Goal: Task Accomplishment & Management: Manage account settings

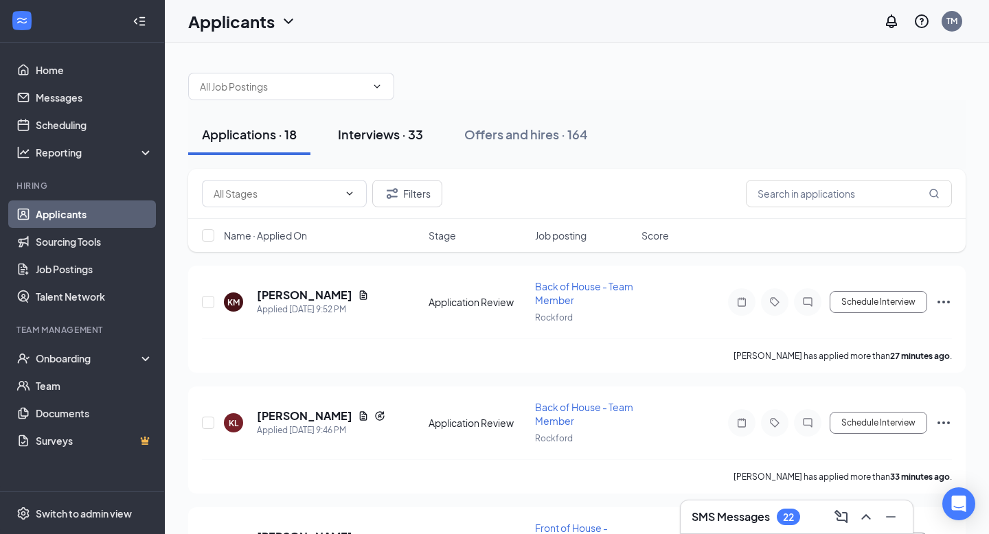
click at [422, 128] on div "Interviews · 33" at bounding box center [380, 134] width 85 height 17
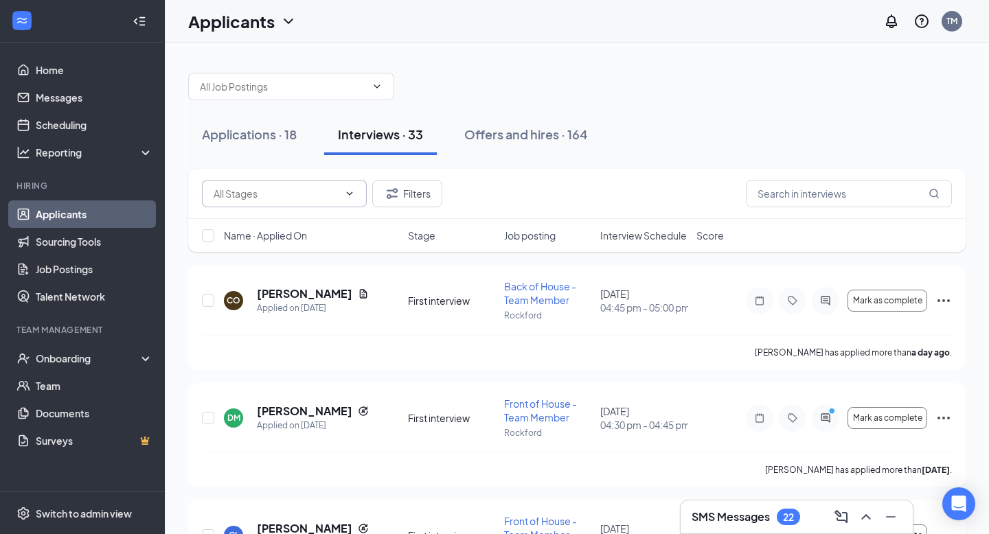
click at [358, 206] on span at bounding box center [284, 193] width 165 height 27
click at [348, 193] on icon "ChevronDown" at bounding box center [350, 193] width 6 height 3
click at [346, 191] on icon "ChevronDown" at bounding box center [349, 193] width 11 height 11
click at [346, 194] on icon "ChevronDown" at bounding box center [349, 193] width 11 height 11
click at [350, 200] on span at bounding box center [284, 193] width 165 height 27
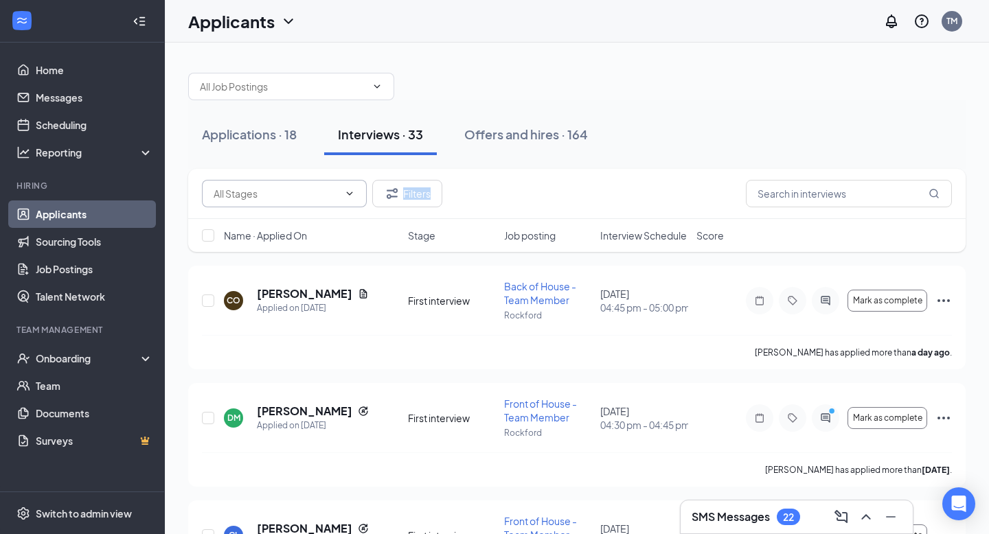
click at [350, 200] on span at bounding box center [284, 193] width 165 height 27
click at [346, 194] on icon "ChevronDown" at bounding box center [349, 193] width 11 height 11
click at [302, 146] on button "Applications · 18" at bounding box center [249, 134] width 122 height 41
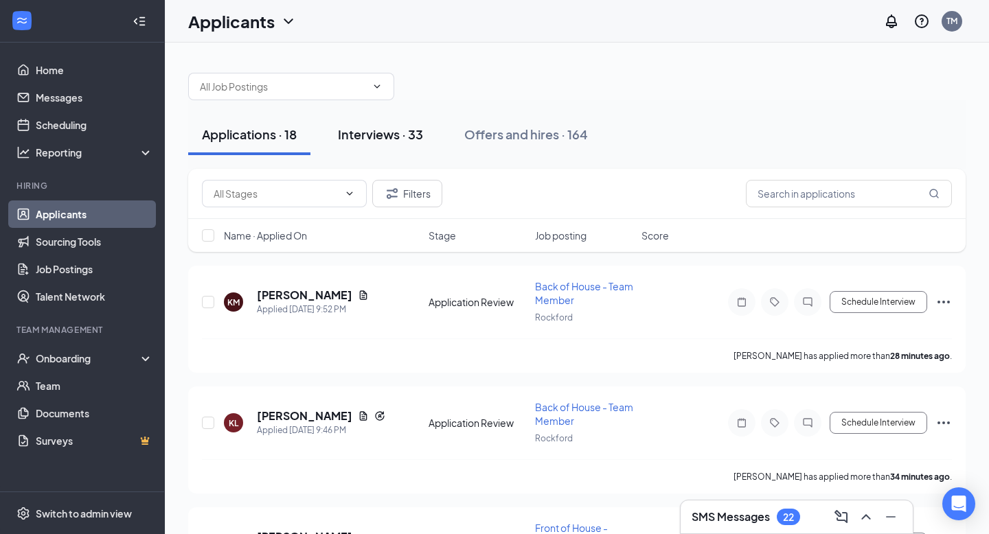
click at [356, 152] on button "Interviews · 33" at bounding box center [380, 134] width 113 height 41
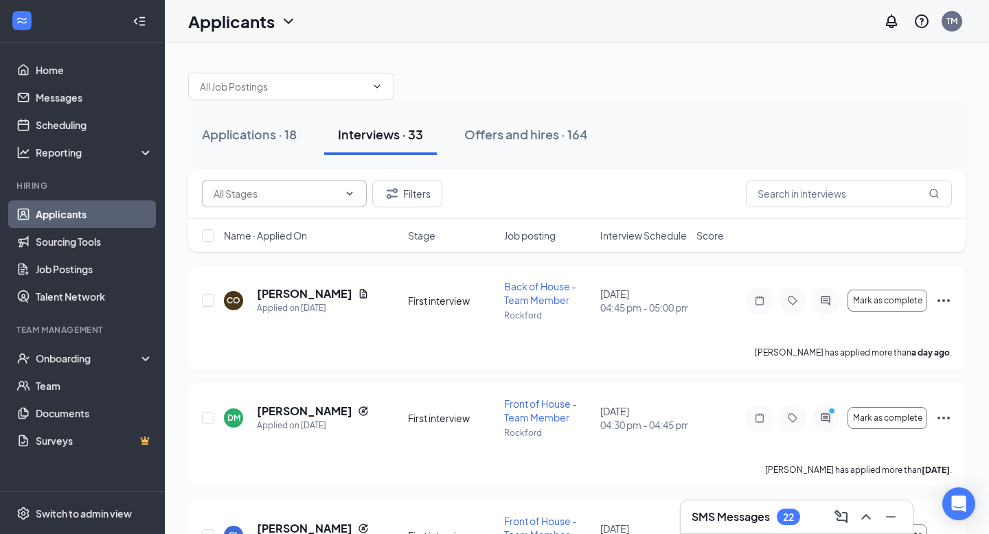
click at [344, 188] on icon "ChevronDown" at bounding box center [349, 193] width 11 height 11
click at [511, 201] on div "Filters" at bounding box center [577, 193] width 750 height 27
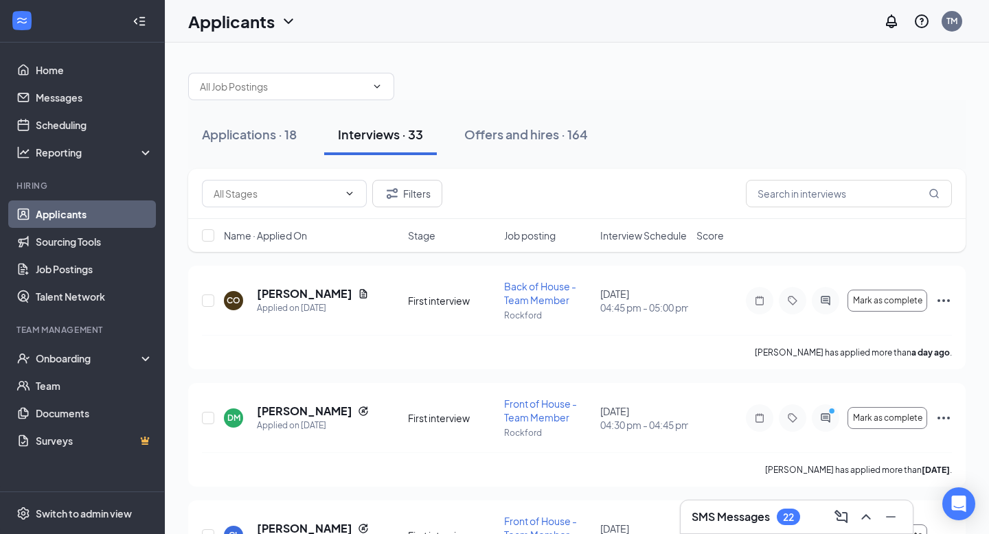
click at [369, 198] on div "Filters" at bounding box center [322, 193] width 240 height 27
click at [346, 194] on icon "ChevronDown" at bounding box center [349, 193] width 11 height 11
click at [620, 233] on span "Interview Schedule" at bounding box center [643, 236] width 87 height 14
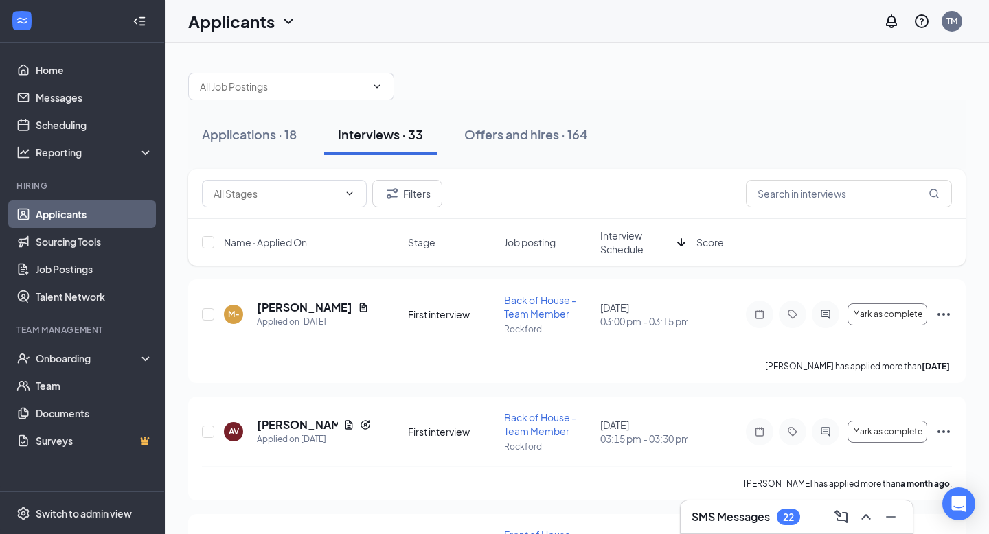
click at [620, 233] on span "Interview Schedule" at bounding box center [635, 242] width 71 height 27
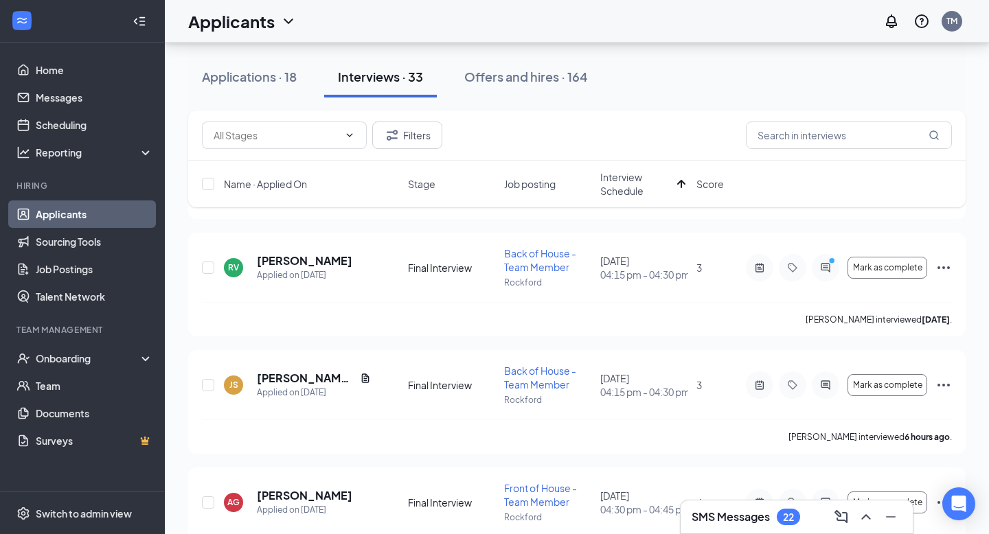
scroll to position [167, 0]
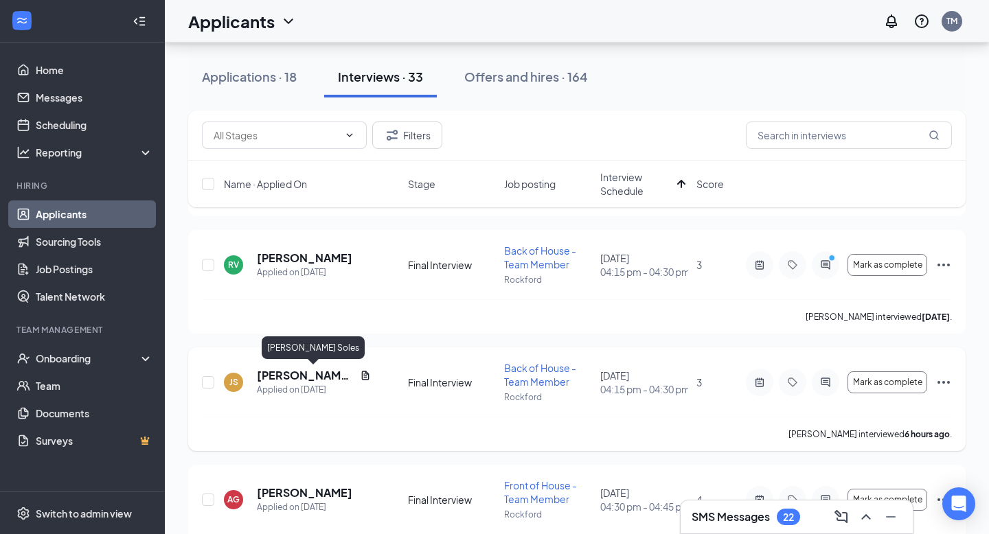
click at [298, 376] on h5 "[PERSON_NAME] Soles" at bounding box center [306, 375] width 98 height 15
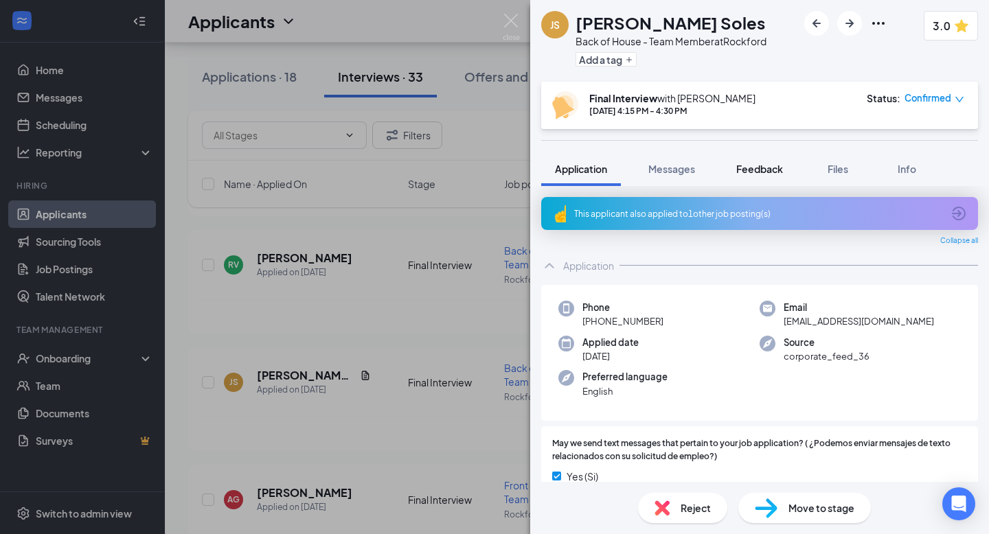
click at [737, 174] on span "Feedback" at bounding box center [759, 169] width 47 height 12
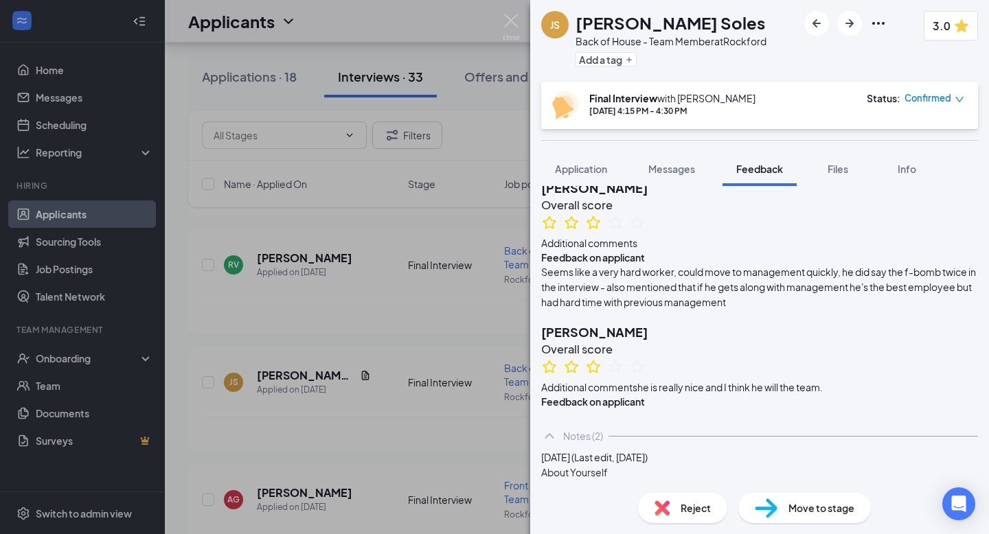
scroll to position [82, 0]
click at [510, 15] on img at bounding box center [511, 27] width 17 height 27
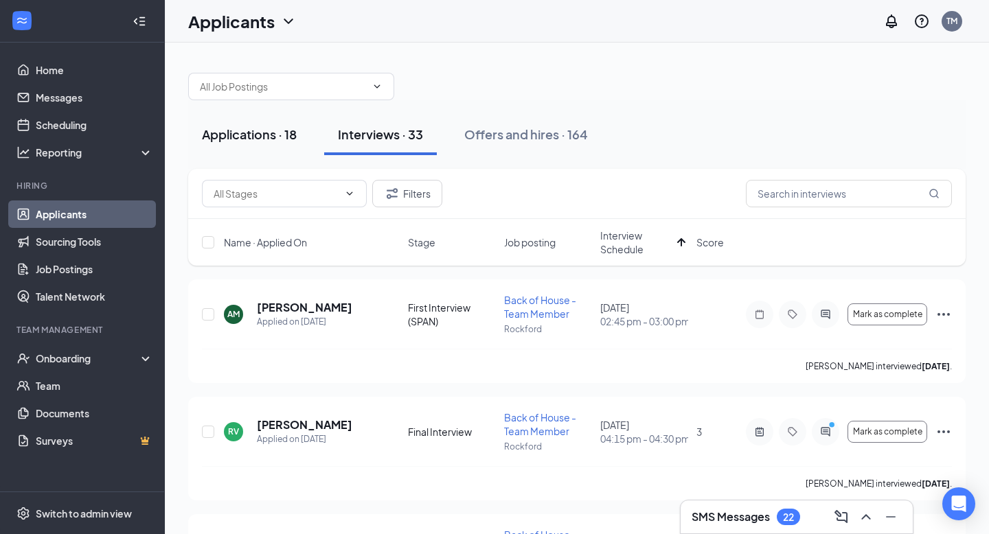
click at [267, 125] on button "Applications · 18" at bounding box center [249, 134] width 122 height 41
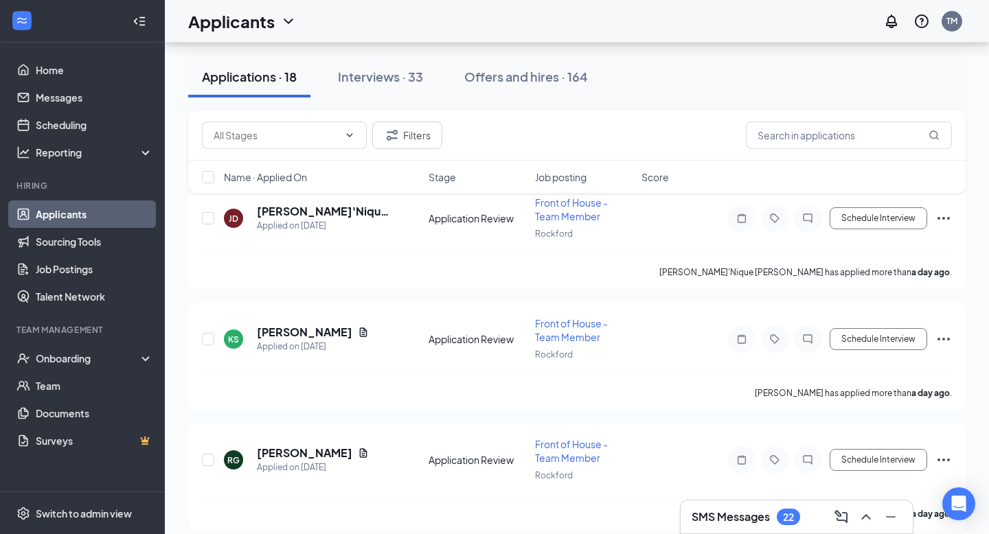
scroll to position [1640, 0]
click at [332, 446] on h5 "Raymundo Galvan" at bounding box center [304, 453] width 95 height 15
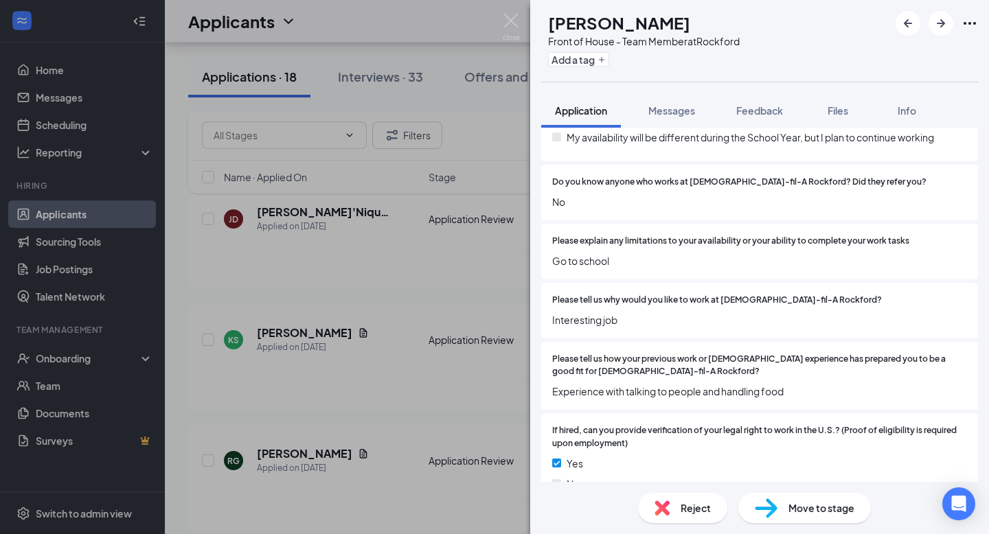
scroll to position [842, 0]
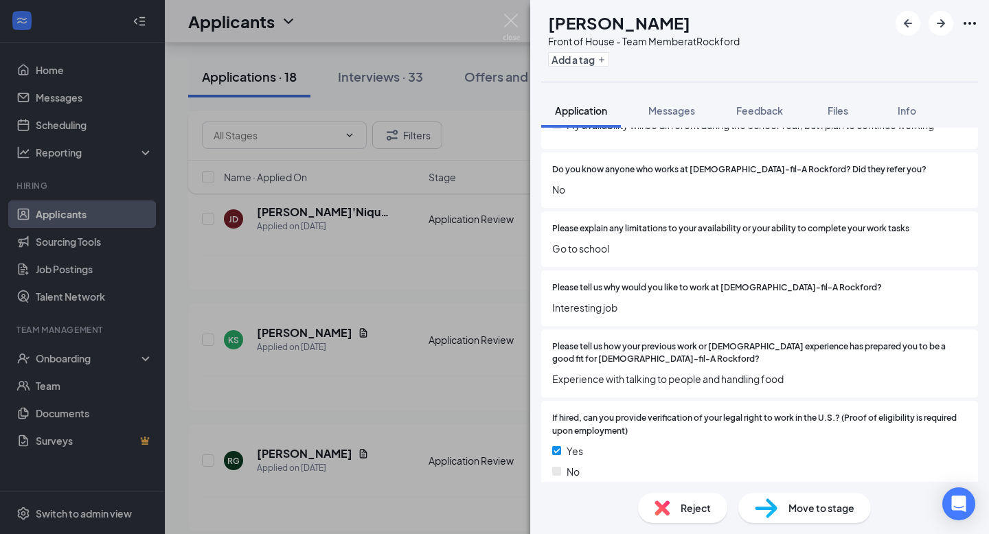
click at [411, 380] on div "RG Raymundo Galvan Front of House - Team Member at Rockford Add a tag Applicati…" at bounding box center [494, 267] width 989 height 534
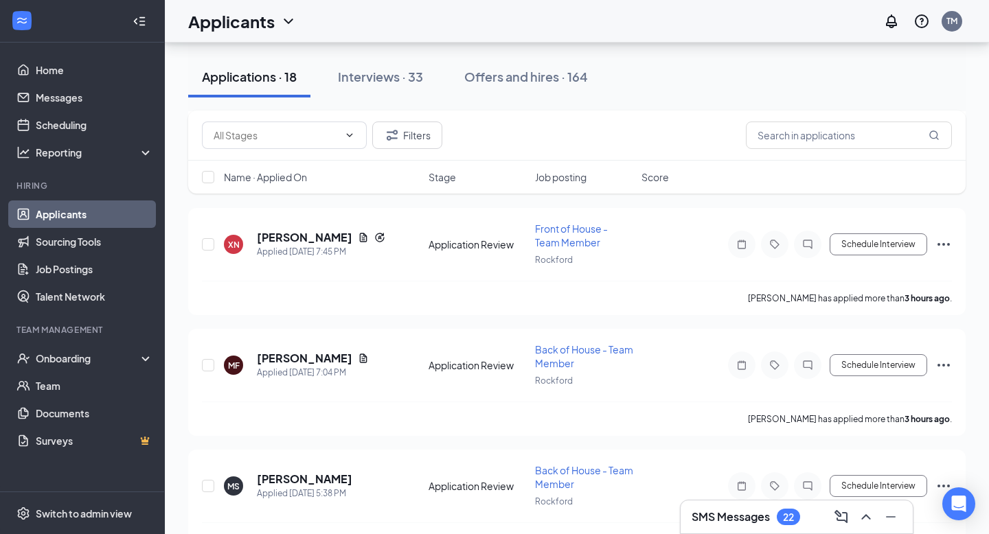
scroll to position [425, 0]
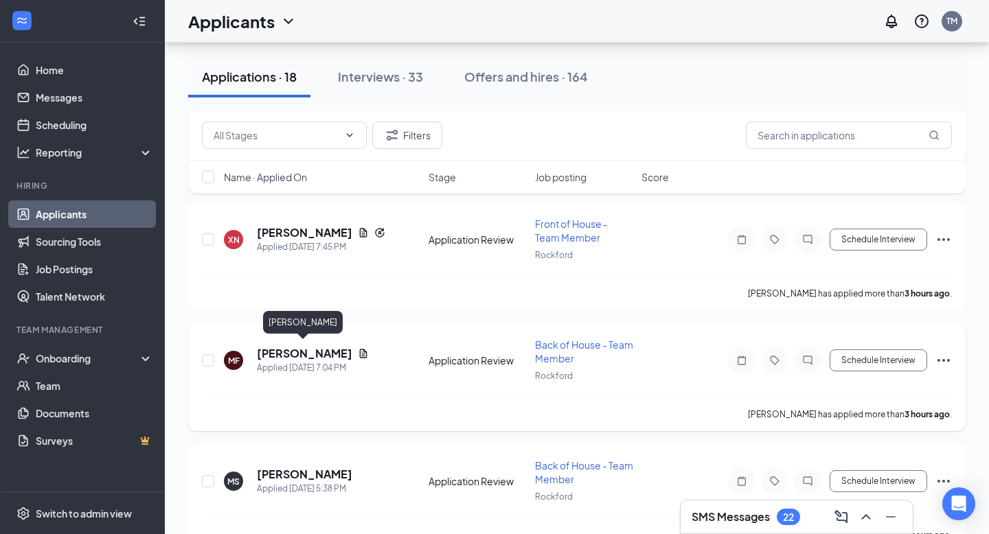
click at [320, 351] on h5 "Mason Freeman" at bounding box center [304, 353] width 95 height 15
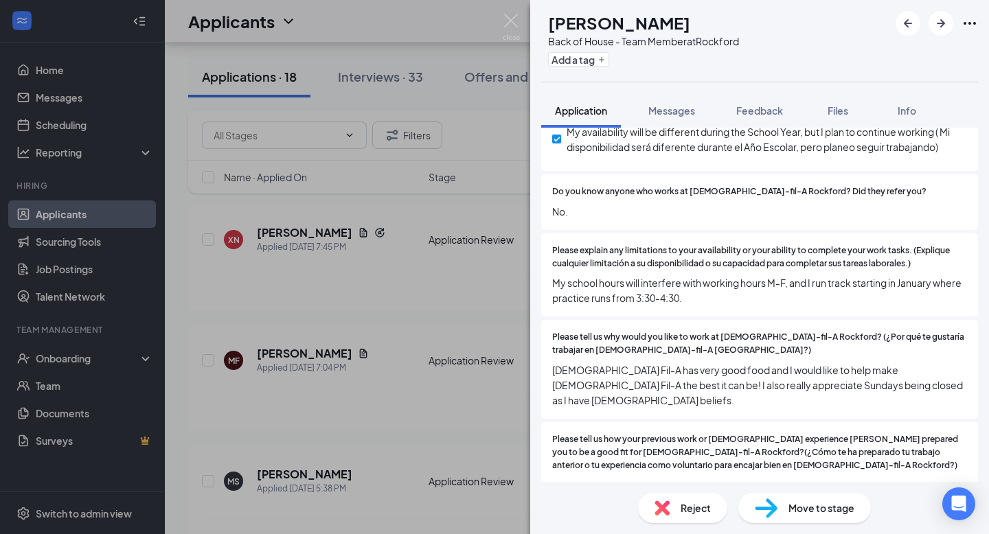
scroll to position [891, 0]
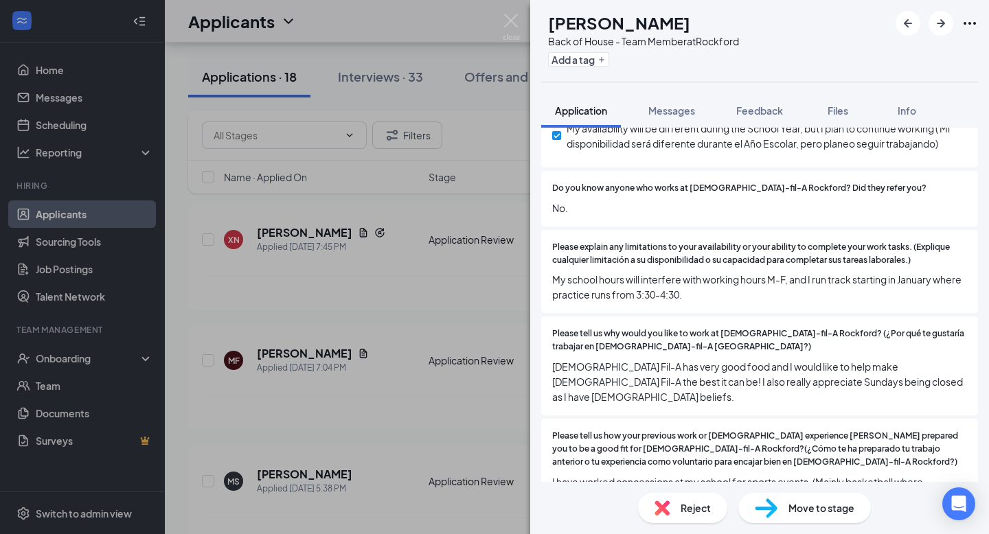
click at [402, 359] on div "MF Mason Freeman Back of House - Team Member at Rockford Add a tag Application …" at bounding box center [494, 267] width 989 height 534
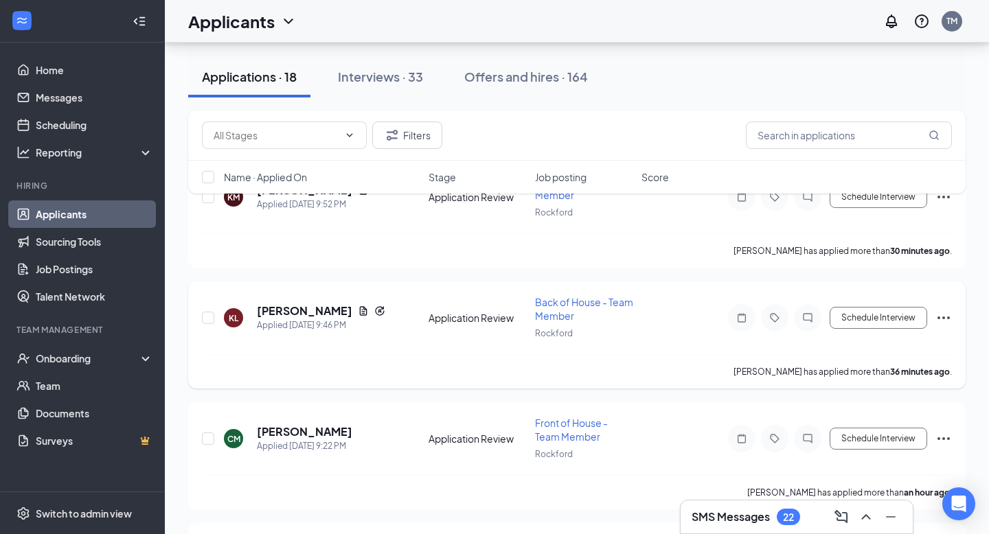
scroll to position [12, 0]
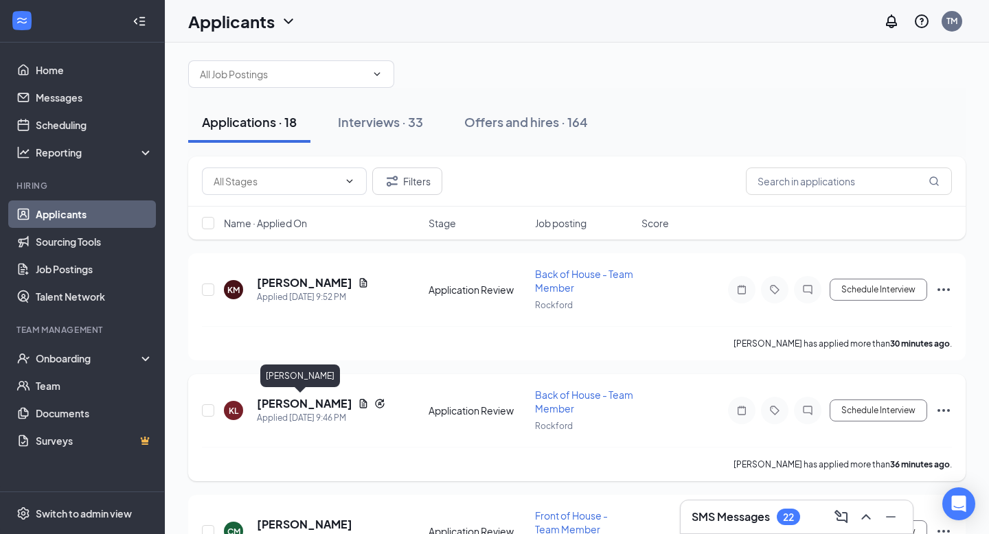
click at [301, 400] on h5 "Kevin Lopez" at bounding box center [304, 403] width 95 height 15
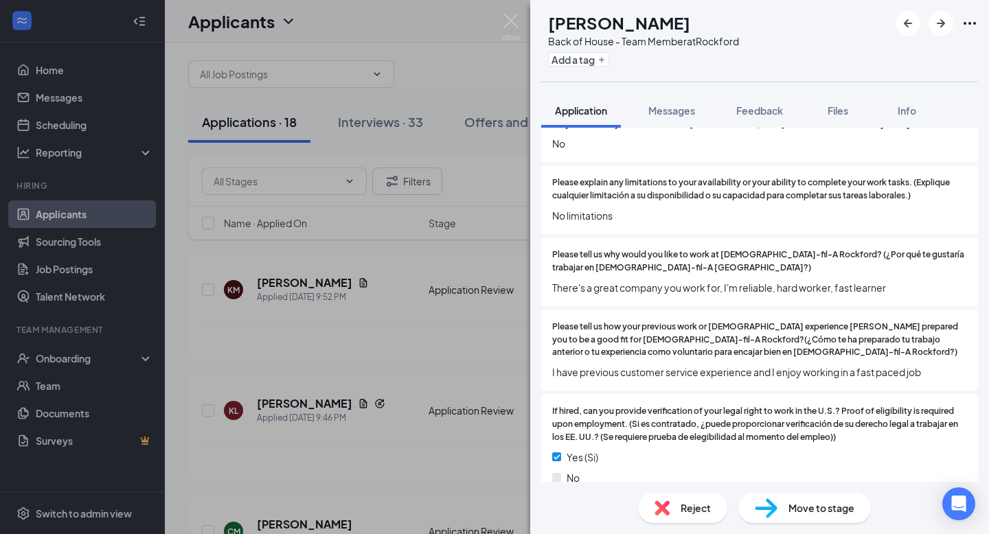
scroll to position [981, 0]
click at [457, 373] on div "KL Kevin Lopez Back of House - Team Member at Rockford Add a tag Application Me…" at bounding box center [494, 267] width 989 height 534
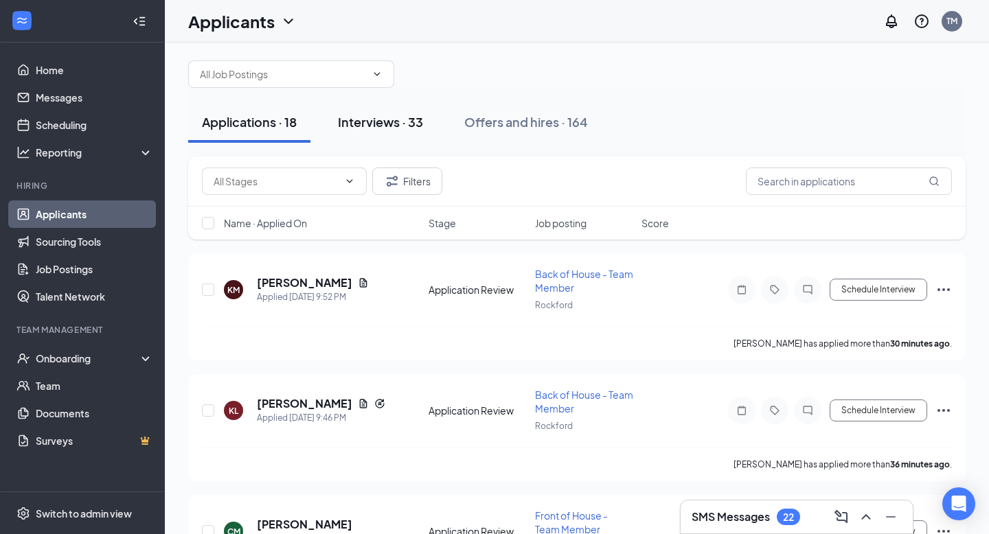
click at [387, 139] on button "Interviews · 33" at bounding box center [380, 122] width 113 height 41
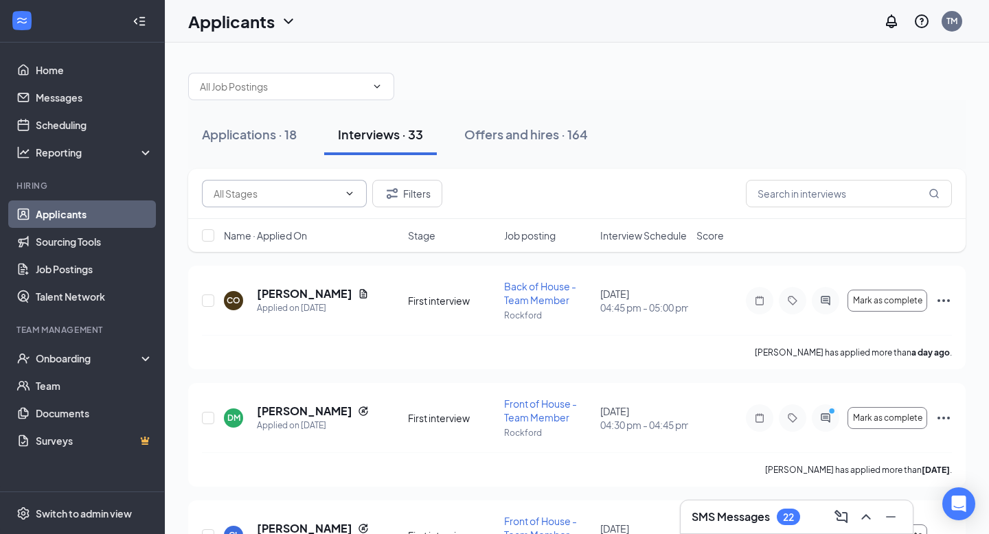
click at [341, 202] on span at bounding box center [284, 193] width 165 height 27
click at [404, 209] on div "Filters" at bounding box center [576, 194] width 777 height 50
click at [396, 198] on icon "Filter" at bounding box center [392, 193] width 16 height 16
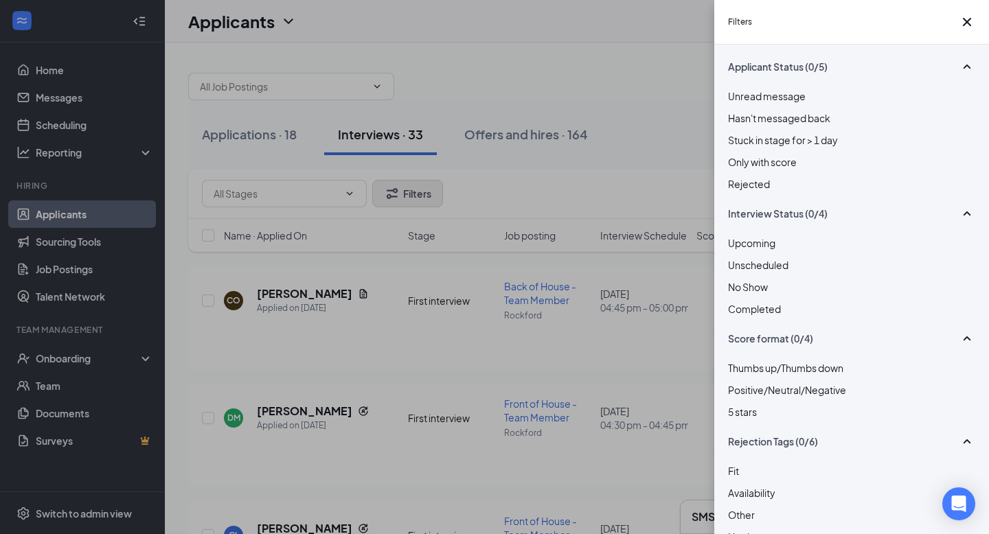
click at [396, 198] on div "Filters Applicant Status (0/5) Unread message Hasn't messaged back Stuck in sta…" at bounding box center [494, 267] width 989 height 534
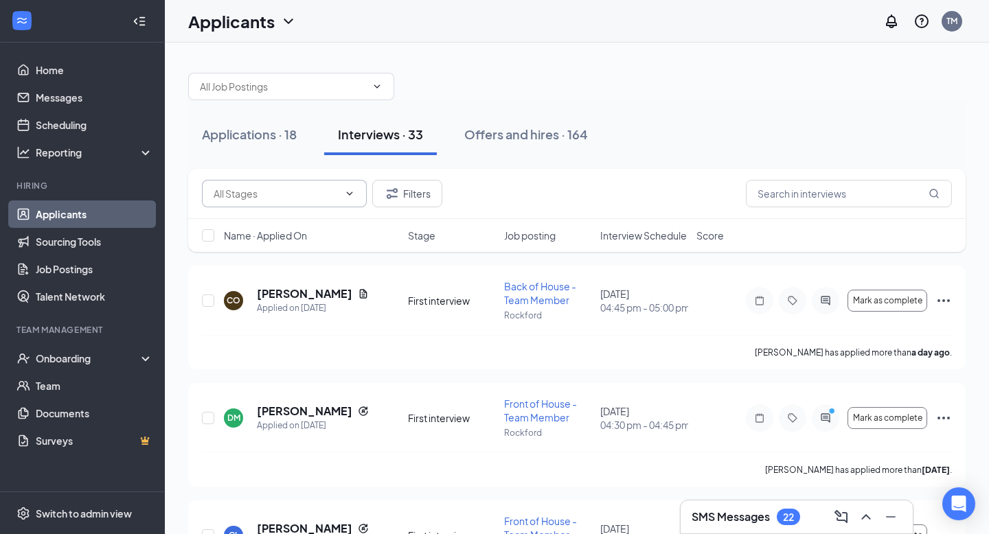
click at [351, 193] on icon "ChevronDown" at bounding box center [350, 193] width 6 height 3
click at [345, 193] on icon "ChevronDown" at bounding box center [349, 193] width 11 height 11
click at [314, 203] on span at bounding box center [284, 193] width 165 height 27
click at [251, 191] on input "text" at bounding box center [276, 193] width 125 height 15
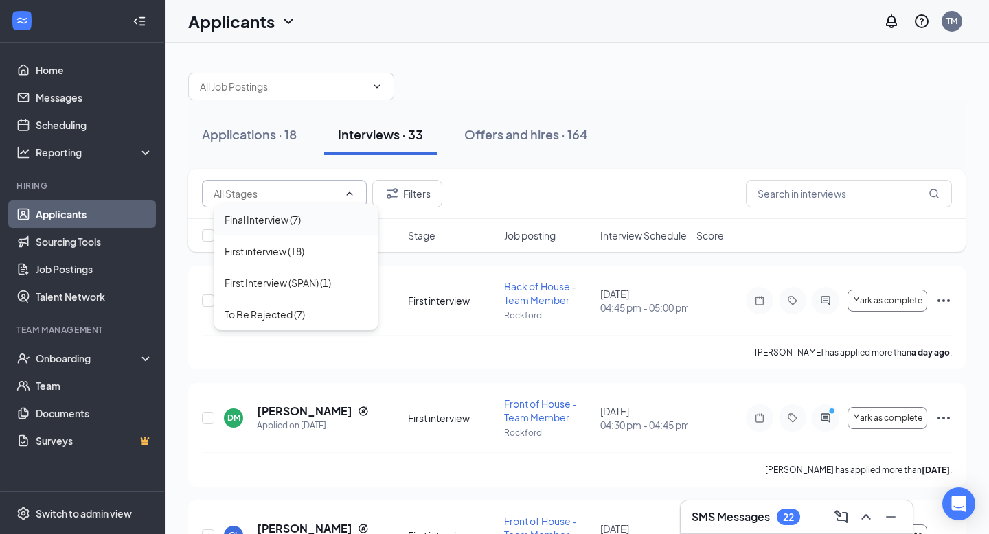
click at [329, 218] on div "Final Interview (7)" at bounding box center [296, 219] width 143 height 15
type input "Final Interview (7)"
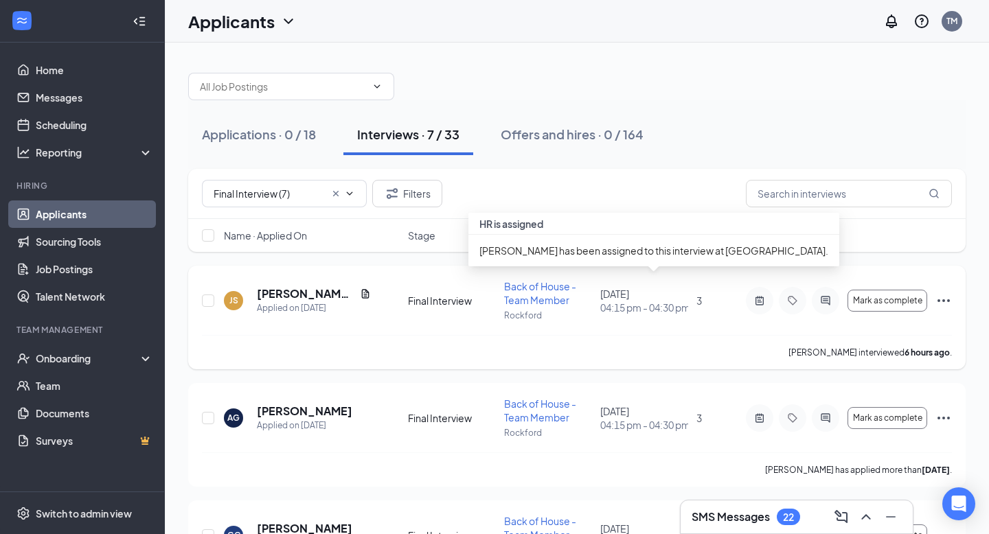
click at [613, 291] on div "[DATE] 04:15 pm - 04:30 pm" at bounding box center [644, 300] width 88 height 27
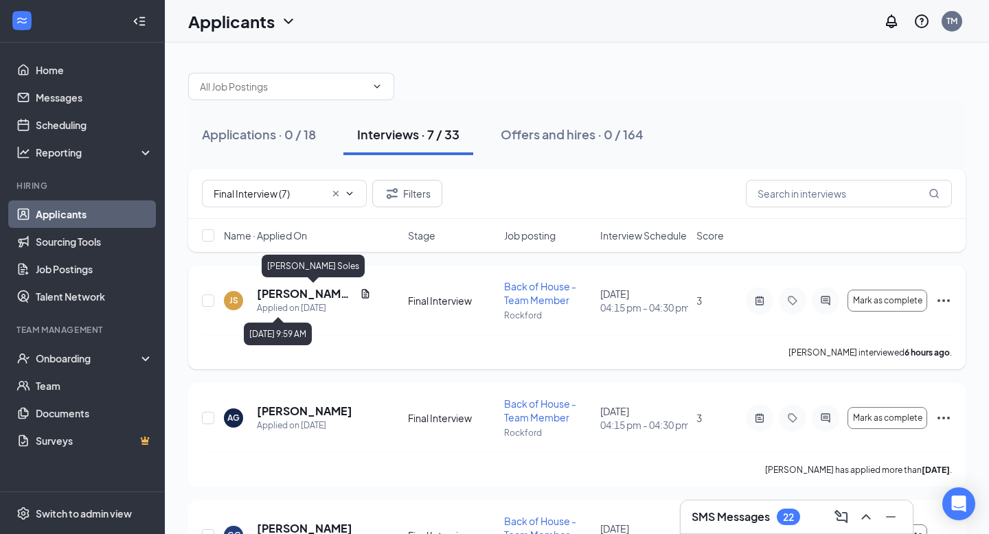
click at [308, 295] on h5 "[PERSON_NAME] Soles" at bounding box center [306, 293] width 98 height 15
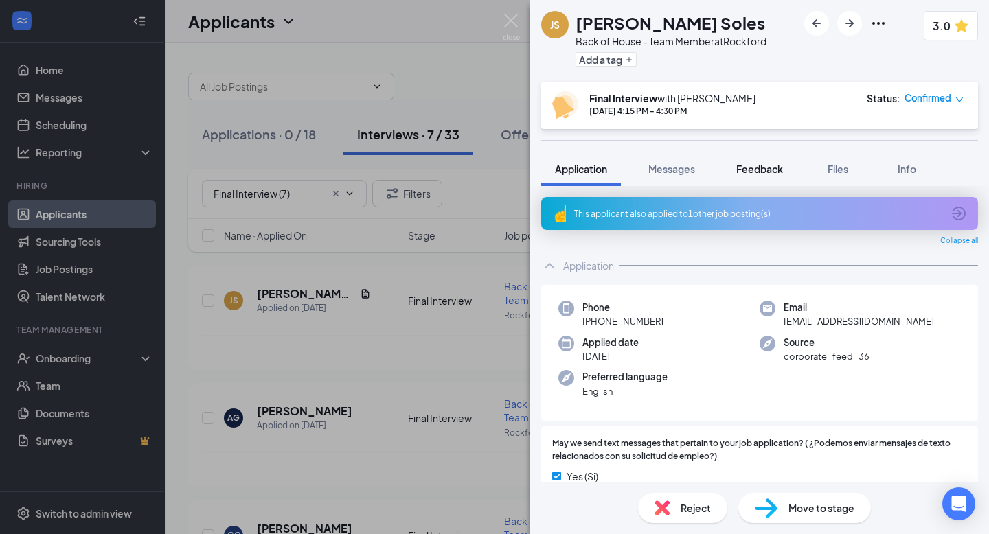
click at [763, 167] on span "Feedback" at bounding box center [759, 169] width 47 height 12
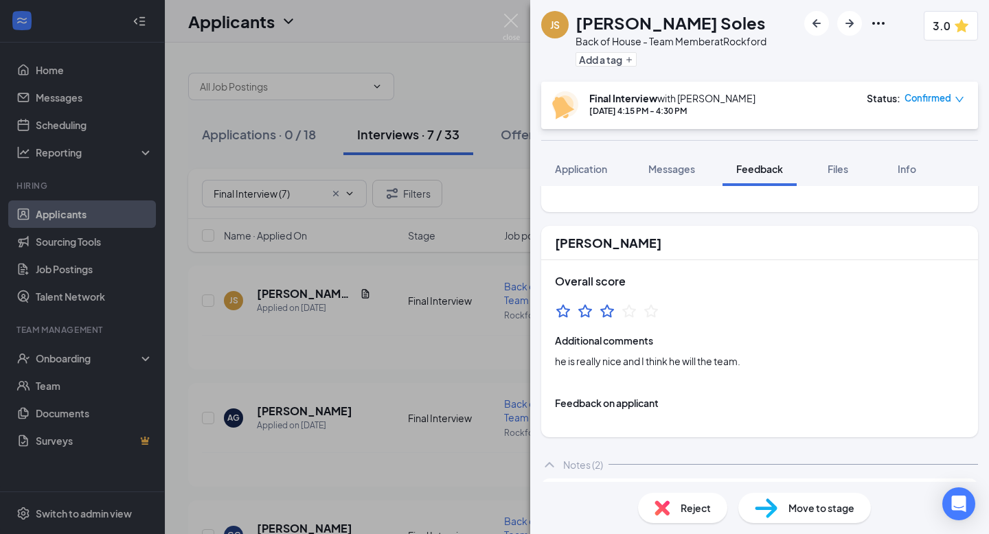
scroll to position [138, 0]
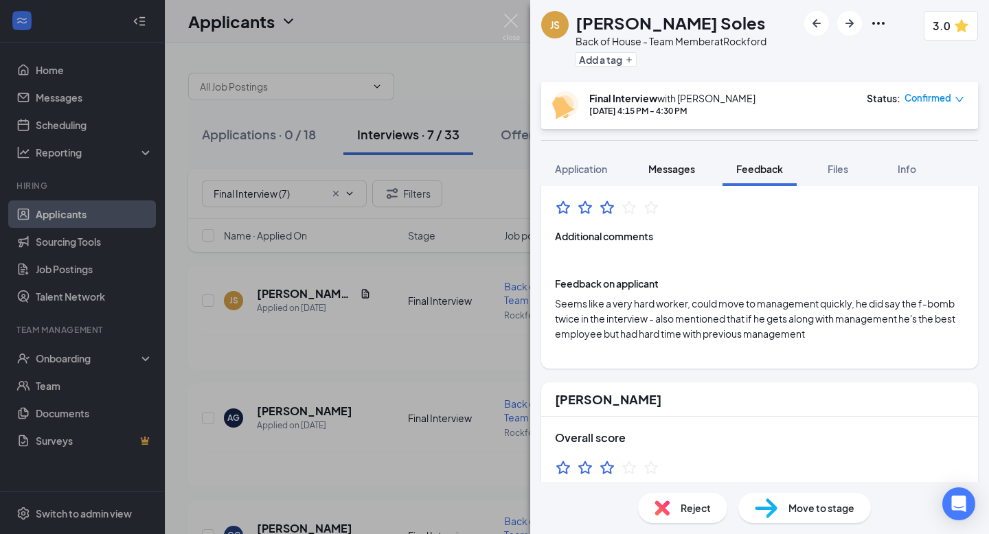
click at [664, 180] on button "Messages" at bounding box center [671, 169] width 74 height 34
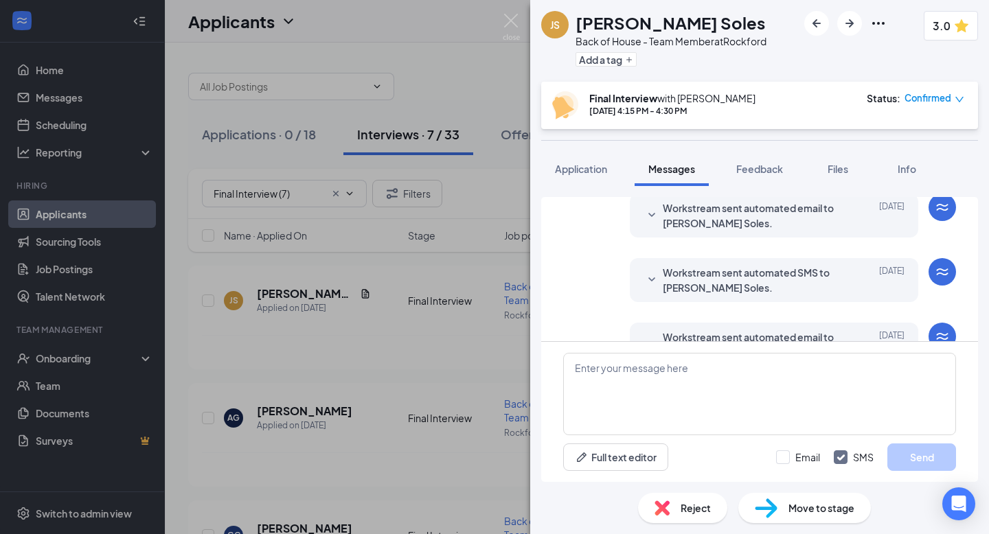
scroll to position [431, 0]
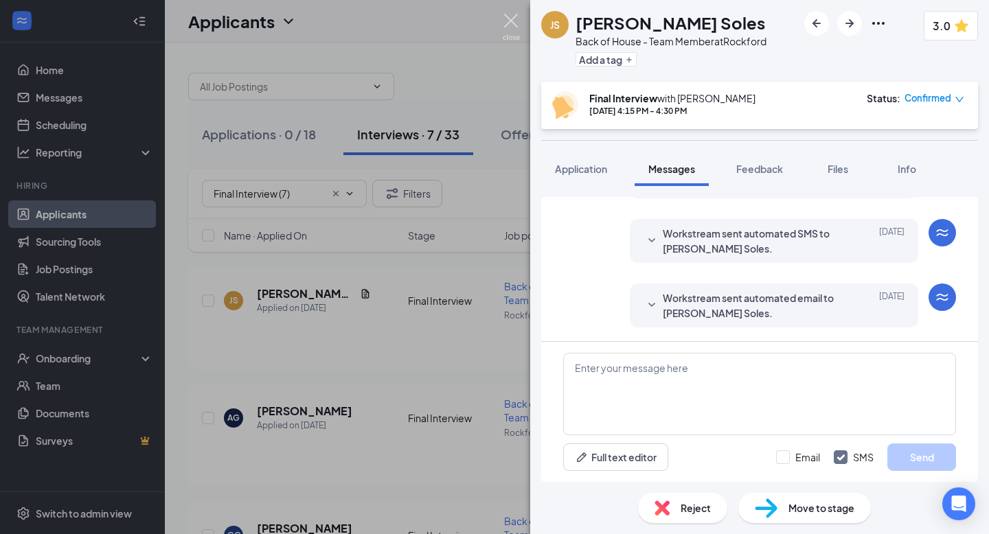
click at [510, 20] on img at bounding box center [511, 27] width 17 height 27
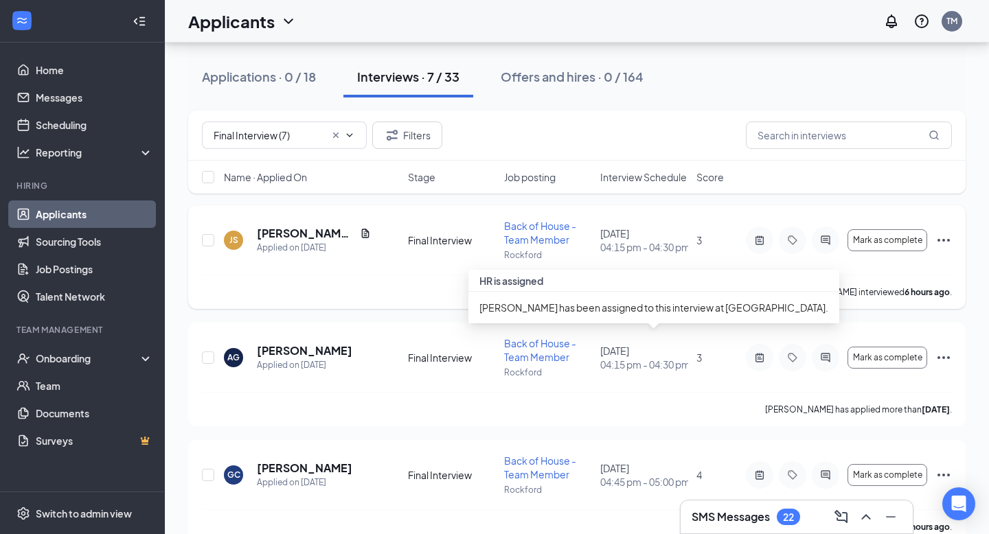
scroll to position [61, 0]
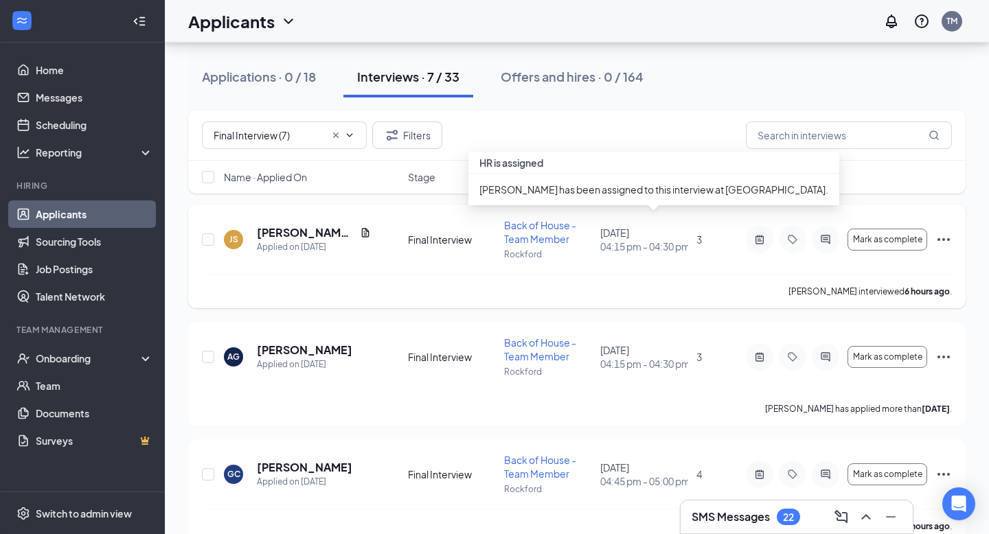
click at [613, 240] on div "[DATE] 04:15 pm - 04:30 pm" at bounding box center [644, 239] width 88 height 27
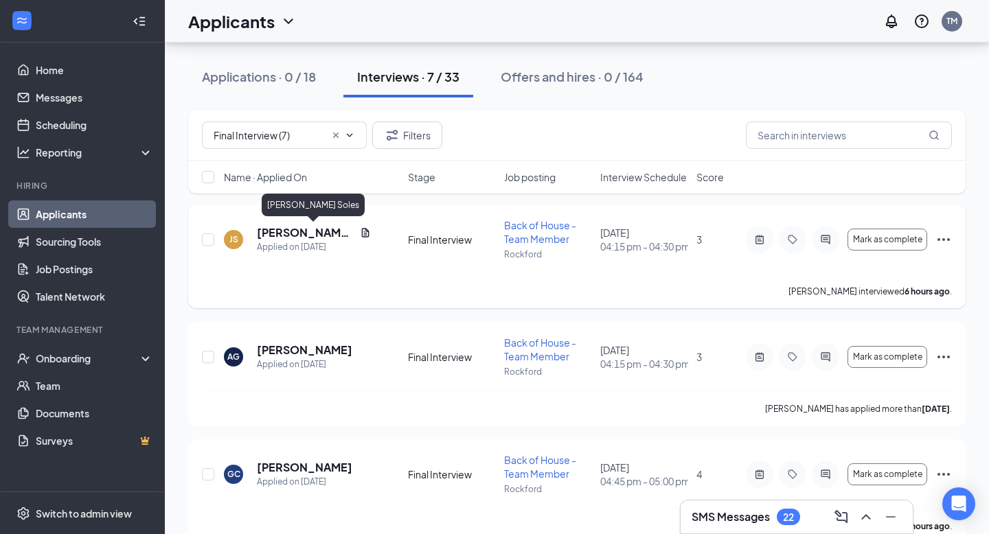
click at [270, 228] on h5 "[PERSON_NAME] Soles" at bounding box center [306, 232] width 98 height 15
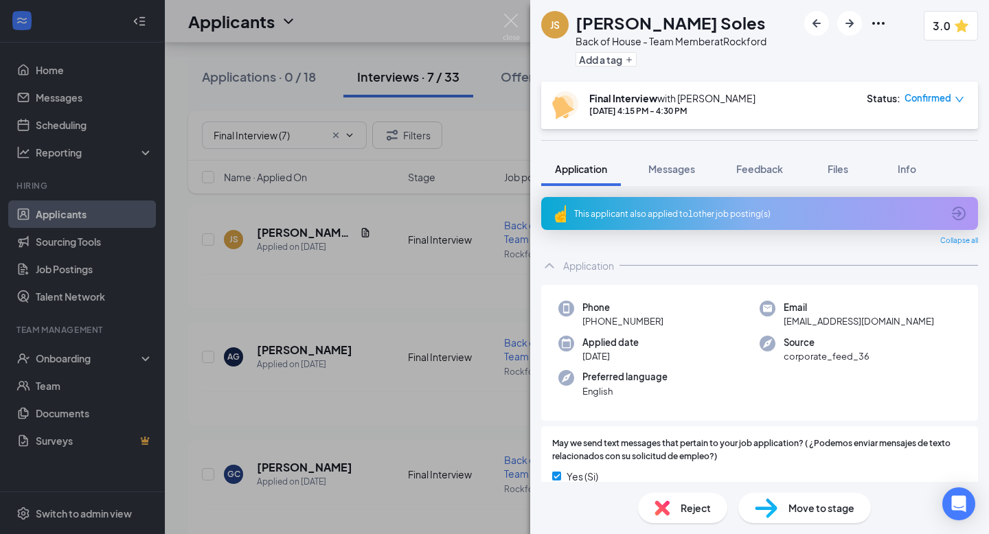
click at [513, 32] on img at bounding box center [511, 27] width 17 height 27
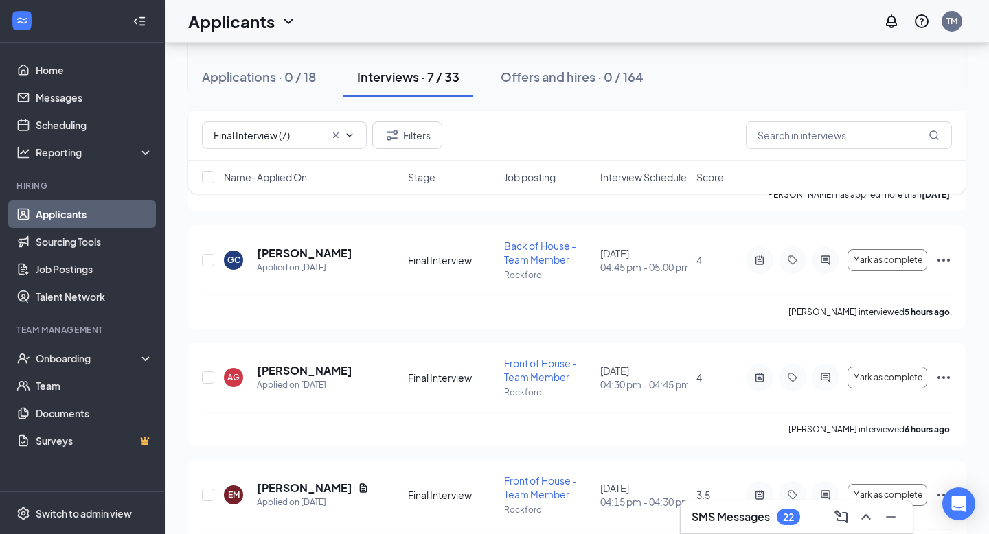
scroll to position [271, 0]
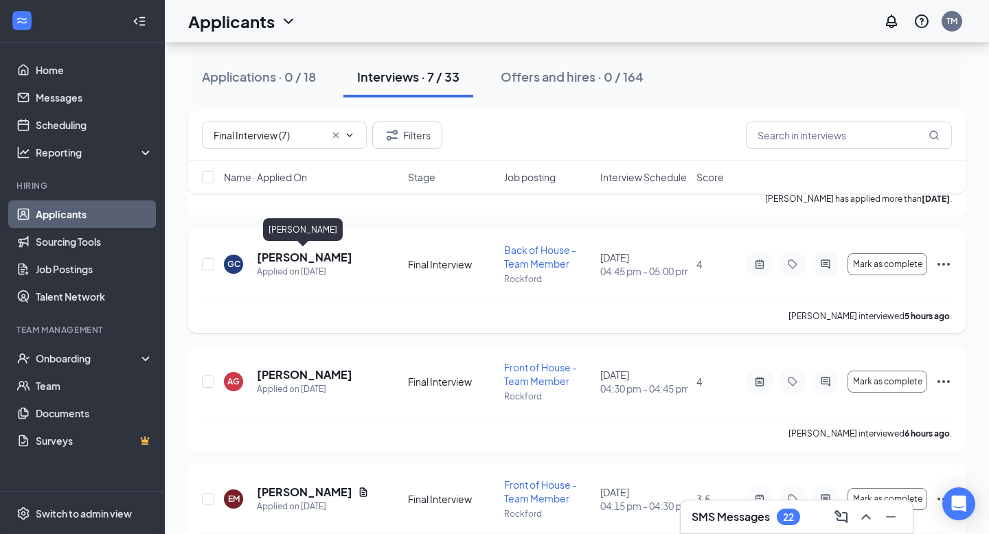
click at [335, 257] on h5 "[PERSON_NAME]" at bounding box center [304, 257] width 95 height 15
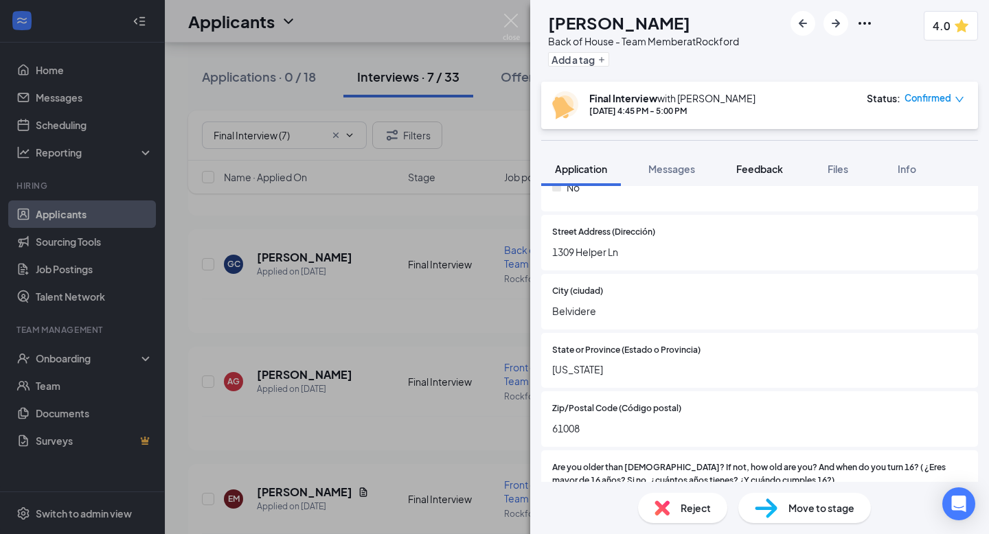
scroll to position [296, 0]
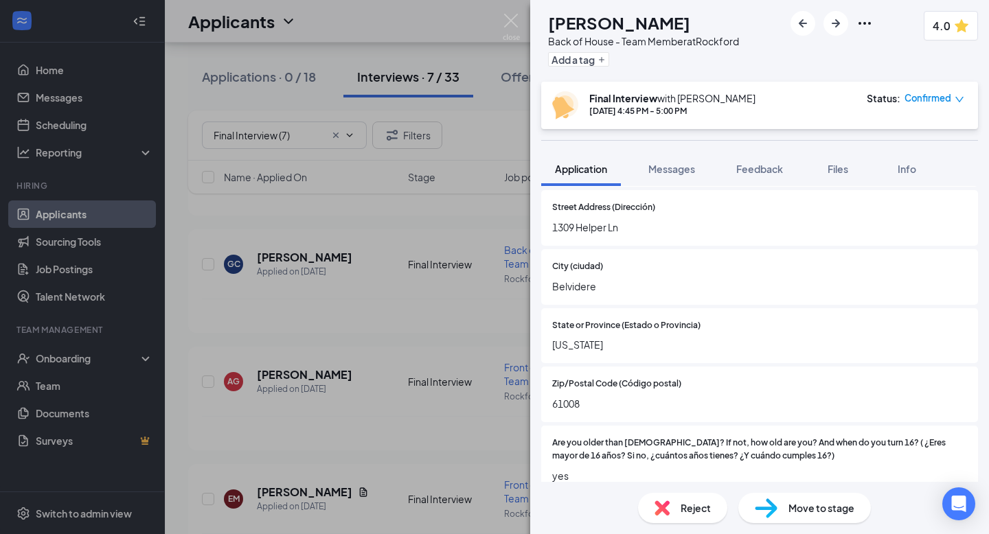
click at [753, 190] on div "Street Address (Dirección) [STREET_ADDRESS]" at bounding box center [759, 218] width 437 height 56
click at [753, 181] on button "Feedback" at bounding box center [759, 169] width 74 height 34
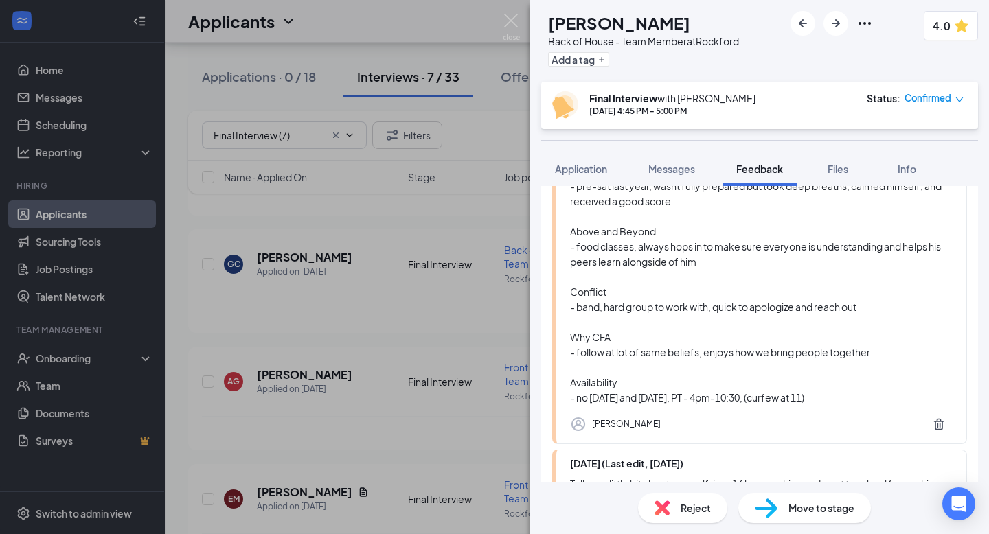
scroll to position [1008, 0]
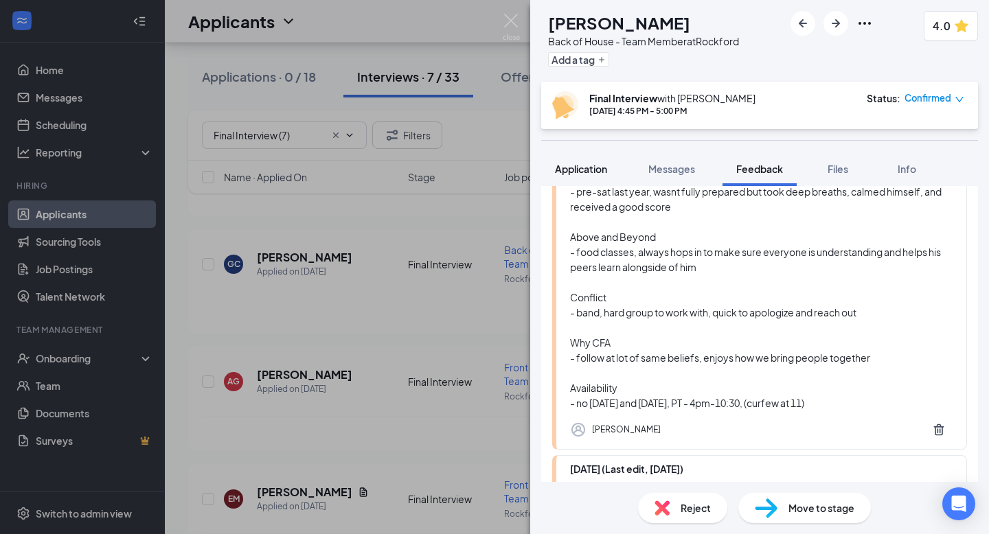
click at [607, 170] on span "Application" at bounding box center [581, 169] width 52 height 12
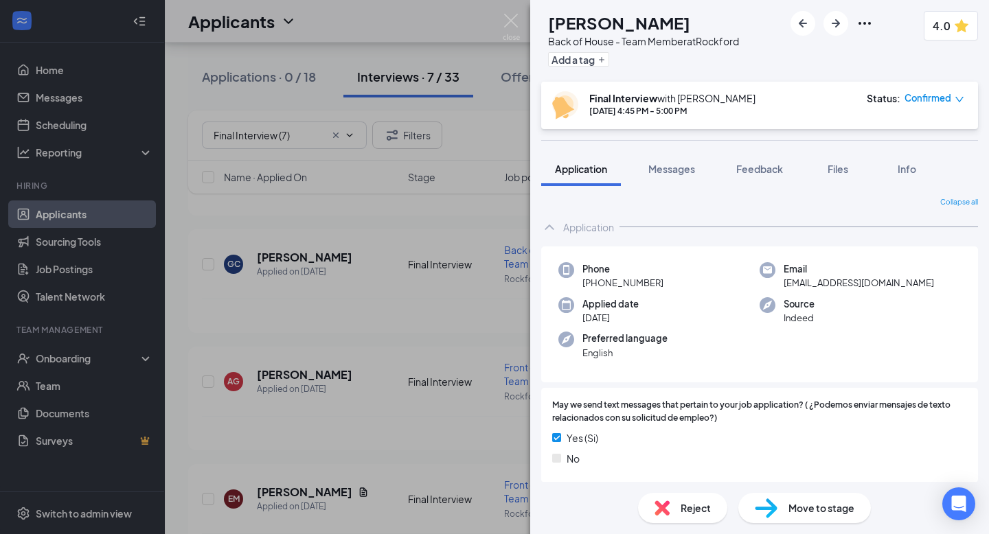
click at [394, 334] on div "GC [PERSON_NAME] Back of House - Team Member at [GEOGRAPHIC_DATA] Add a tag 4.0…" at bounding box center [494, 267] width 989 height 534
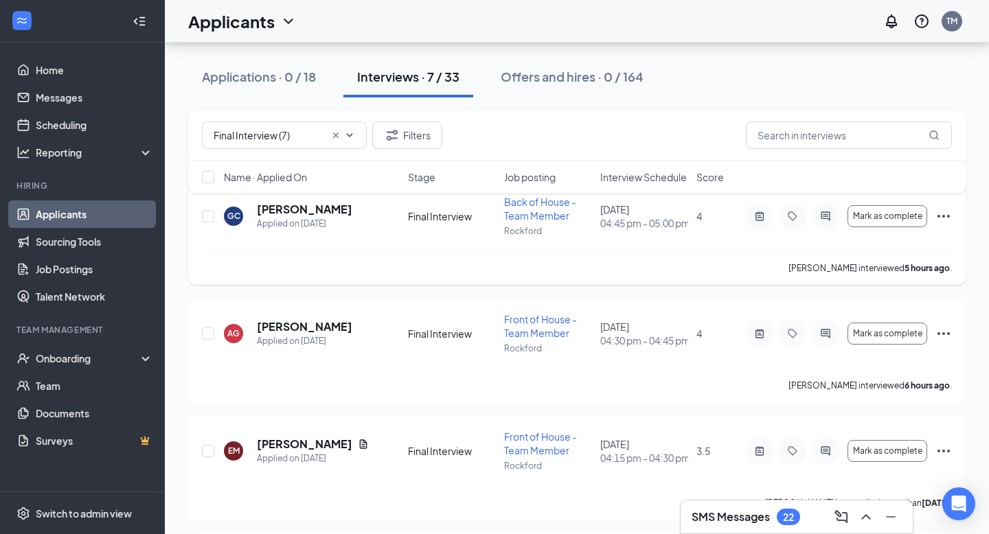
scroll to position [323, 0]
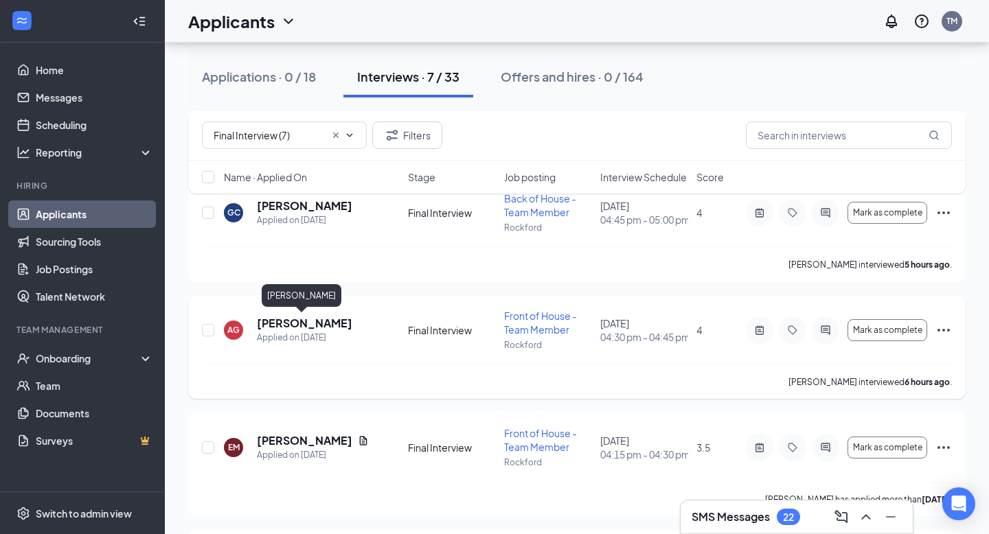
click at [299, 317] on h5 "[PERSON_NAME]" at bounding box center [304, 323] width 95 height 15
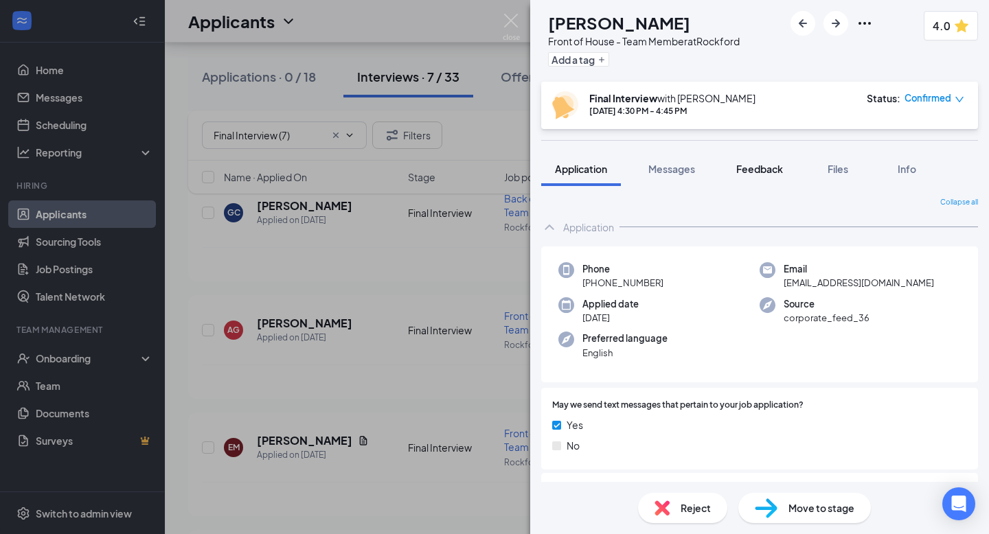
click at [771, 172] on span "Feedback" at bounding box center [759, 169] width 47 height 12
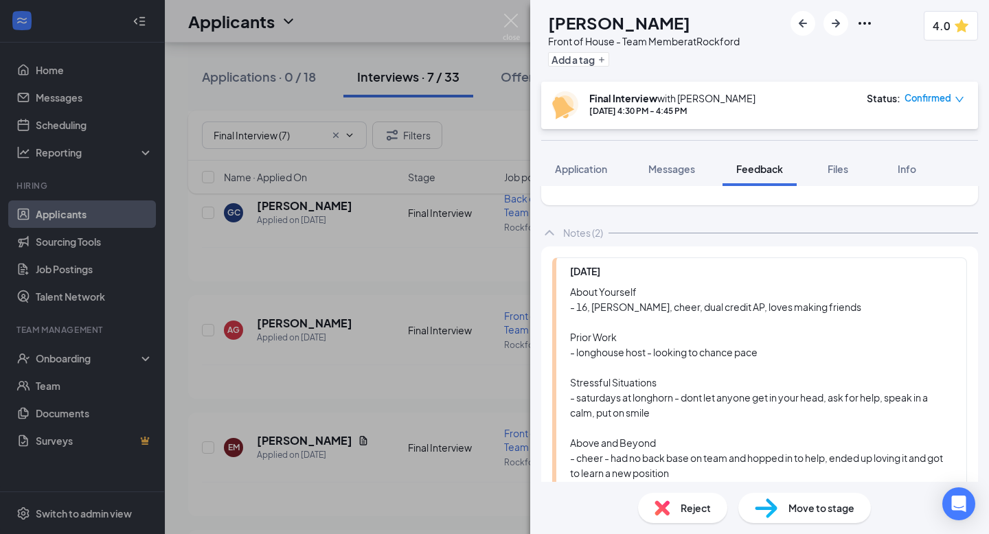
scroll to position [858, 0]
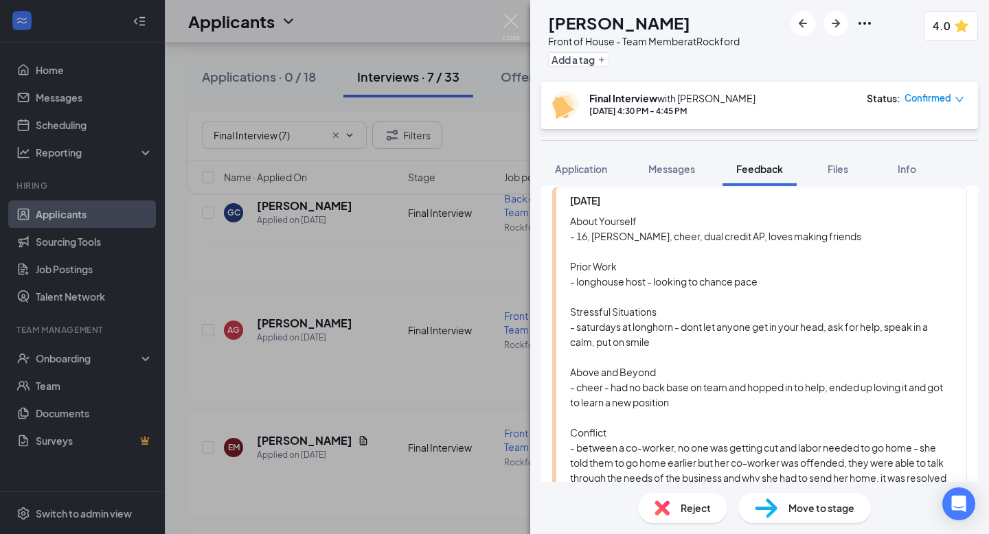
click at [431, 335] on div "AG [PERSON_NAME] Front of House - Team Member at Rockford Add a tag 4.0 Final I…" at bounding box center [494, 267] width 989 height 534
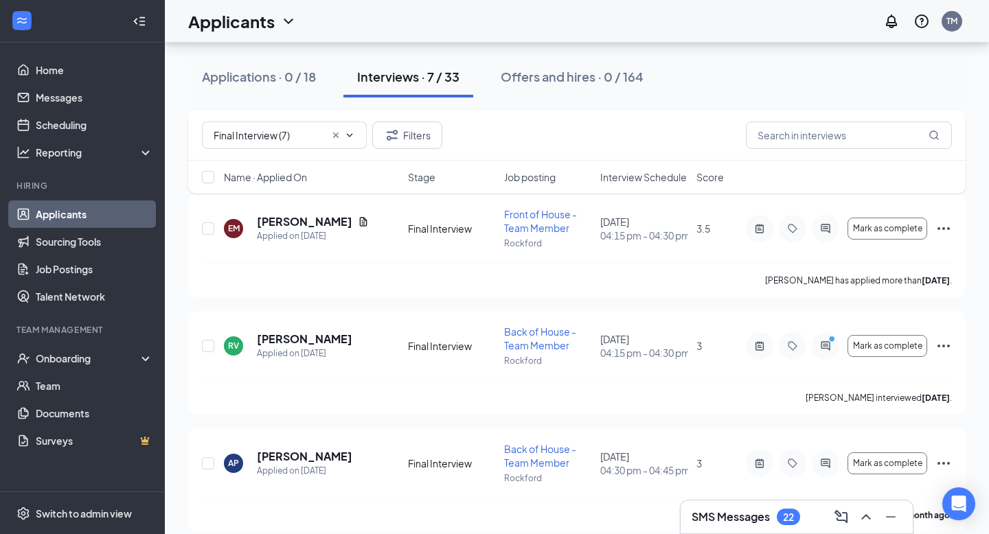
scroll to position [556, 0]
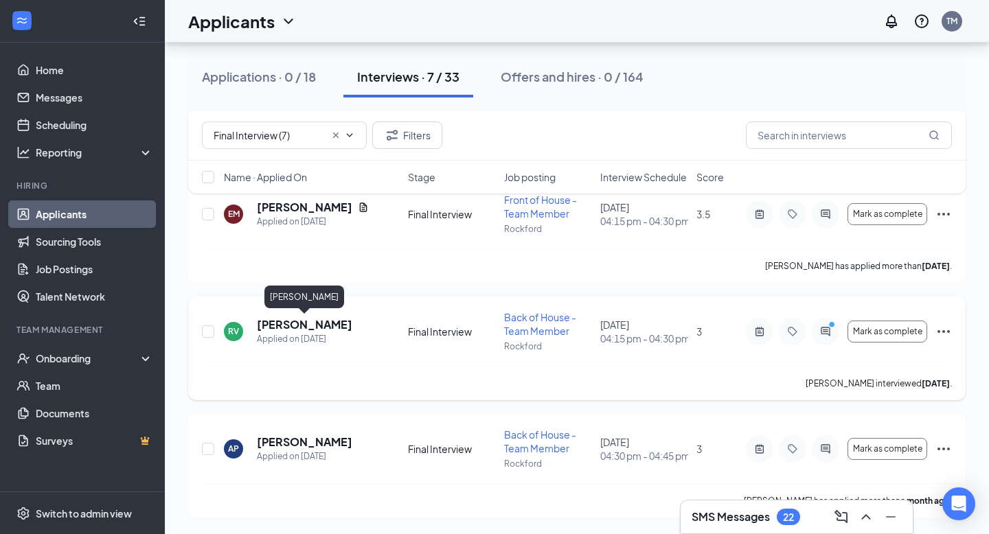
click at [313, 325] on h5 "[PERSON_NAME]" at bounding box center [304, 324] width 95 height 15
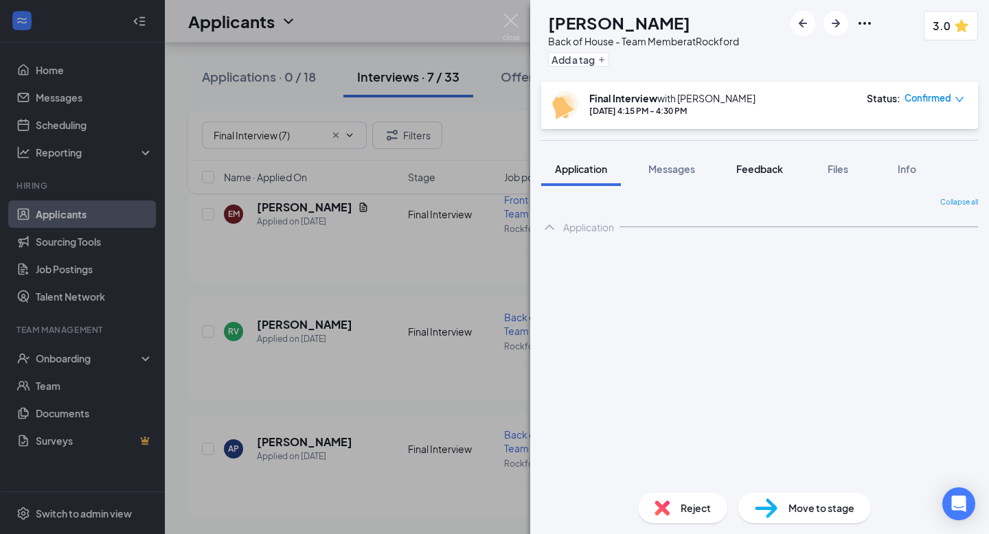
click at [755, 163] on span "Feedback" at bounding box center [759, 169] width 47 height 12
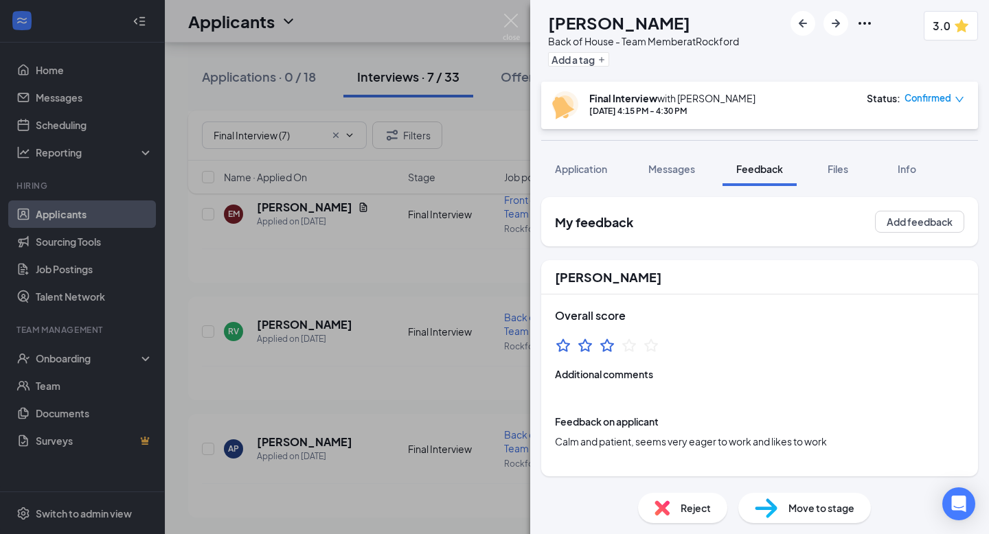
click at [432, 424] on div "RV [PERSON_NAME] Back of House - Team Member at Rockford Add a tag 3.0 Final In…" at bounding box center [494, 267] width 989 height 534
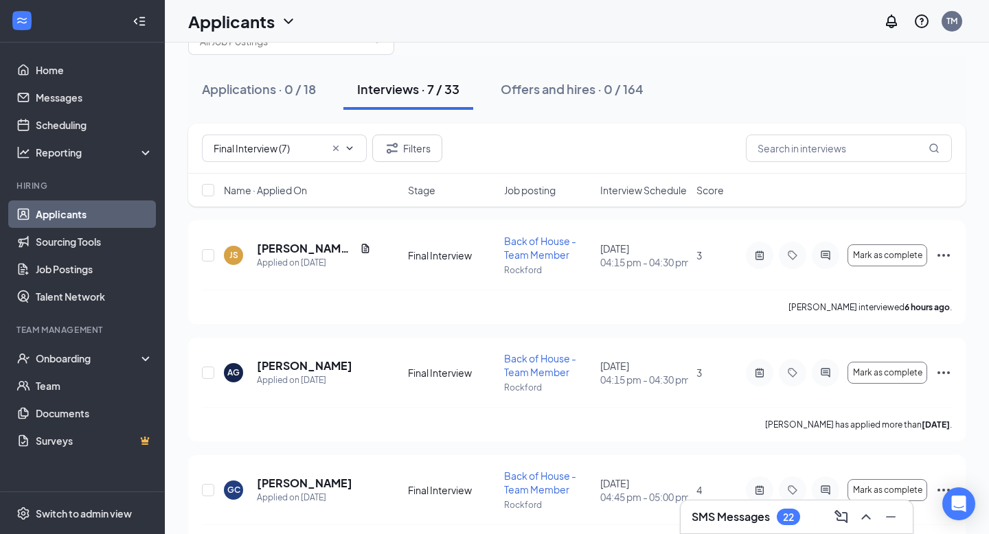
scroll to position [24, 0]
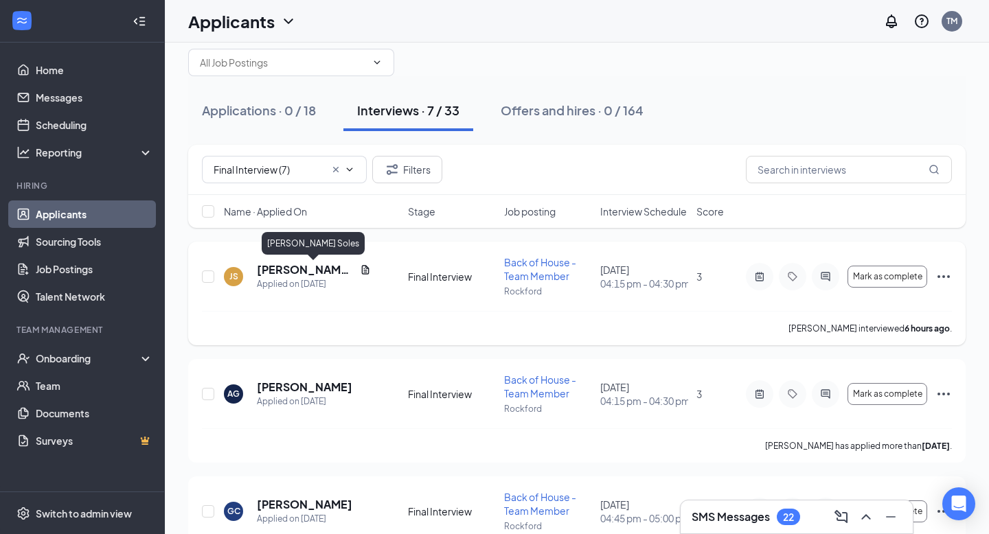
click at [289, 266] on h5 "[PERSON_NAME] Soles" at bounding box center [306, 269] width 98 height 15
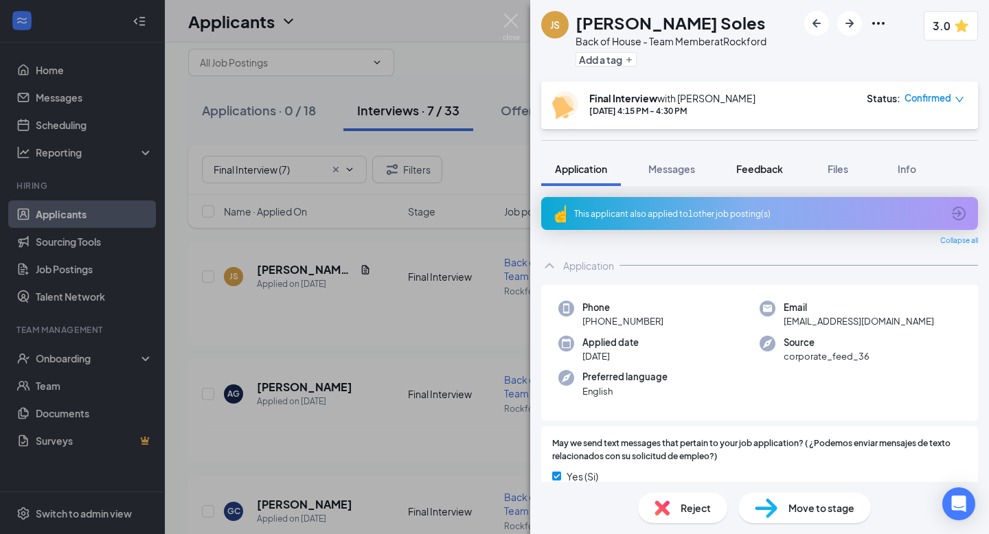
click at [742, 171] on span "Feedback" at bounding box center [759, 169] width 47 height 12
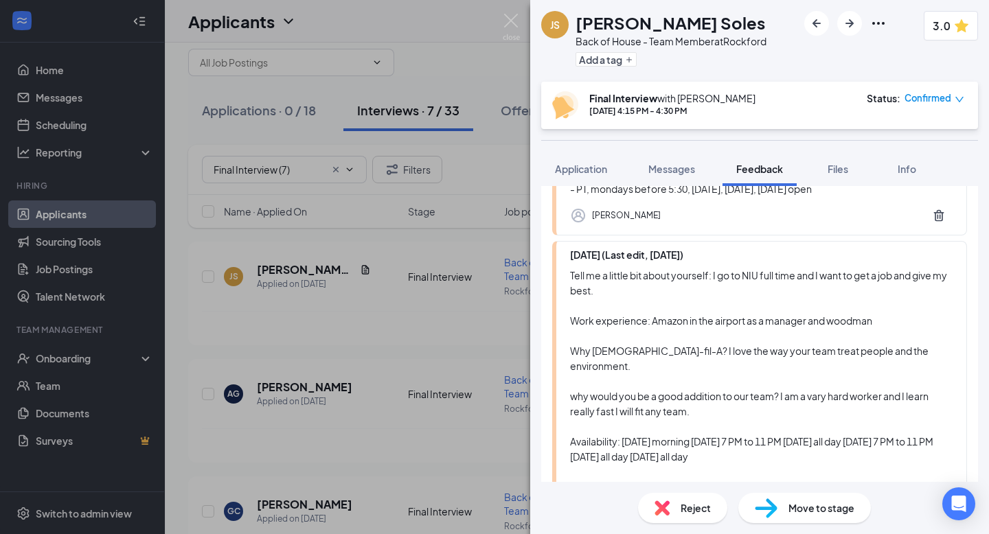
scroll to position [1120, 0]
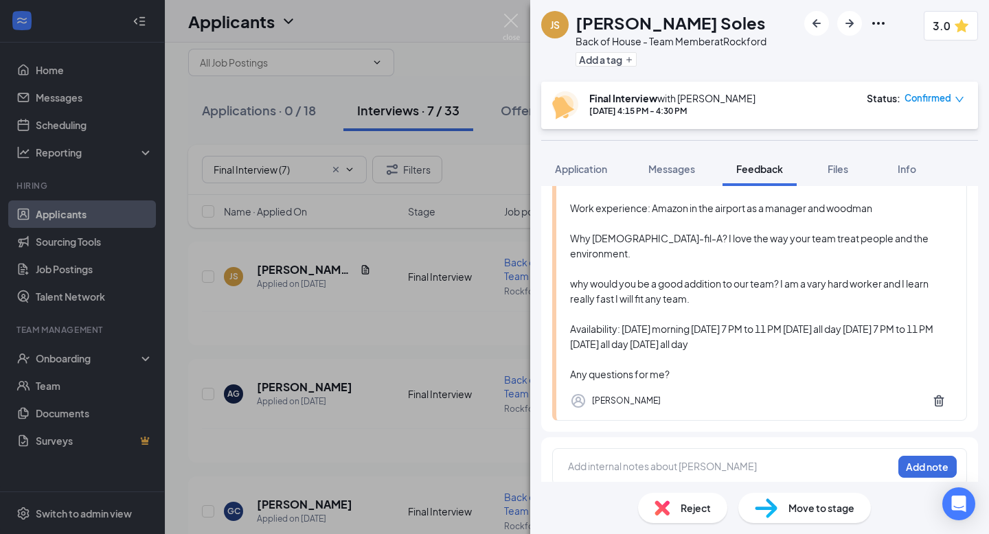
click at [409, 342] on div "[PERSON_NAME] Soles Back of House - Team Member at [GEOGRAPHIC_DATA] Add a tag …" at bounding box center [494, 267] width 989 height 534
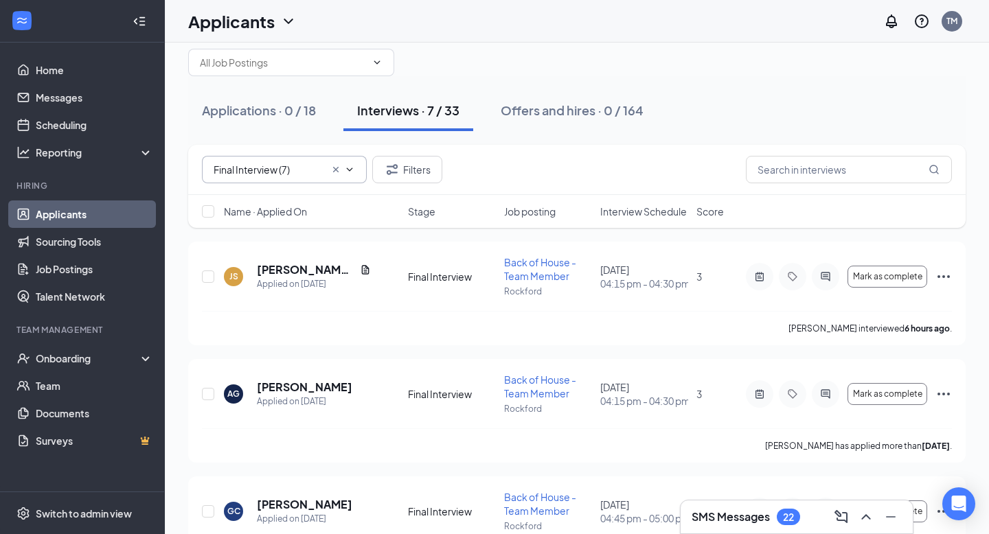
click at [334, 164] on icon "Cross" at bounding box center [335, 169] width 11 height 11
